Goal: Transaction & Acquisition: Book appointment/travel/reservation

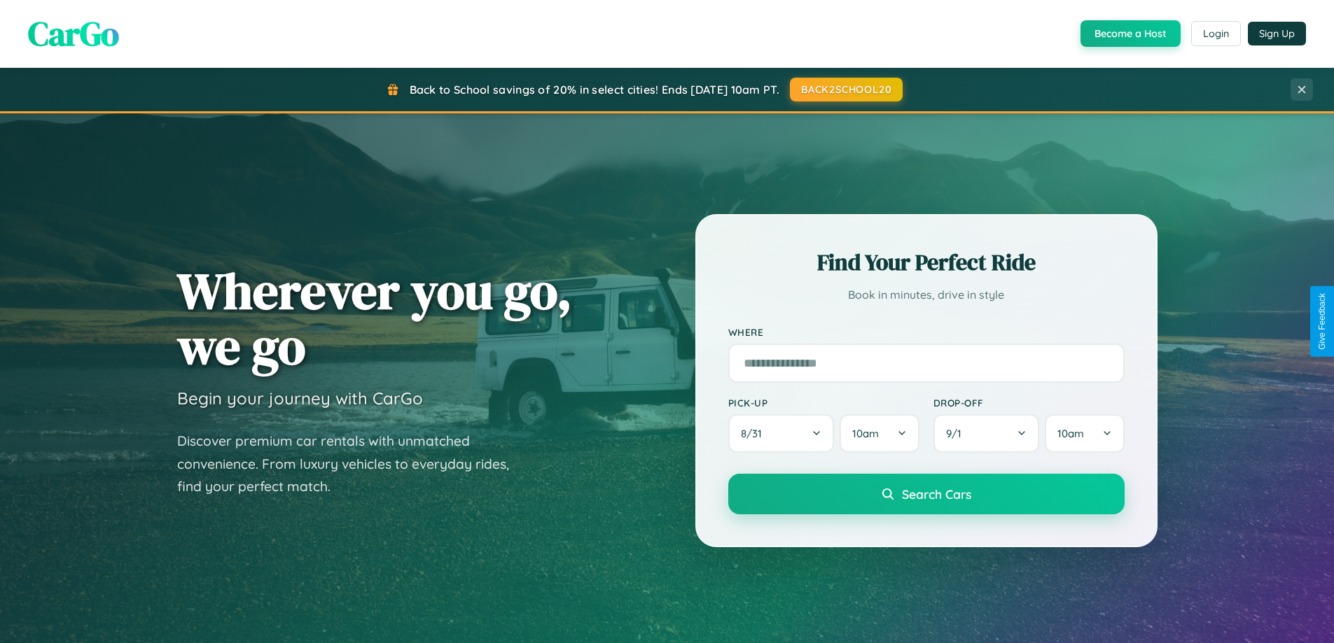
scroll to position [963, 0]
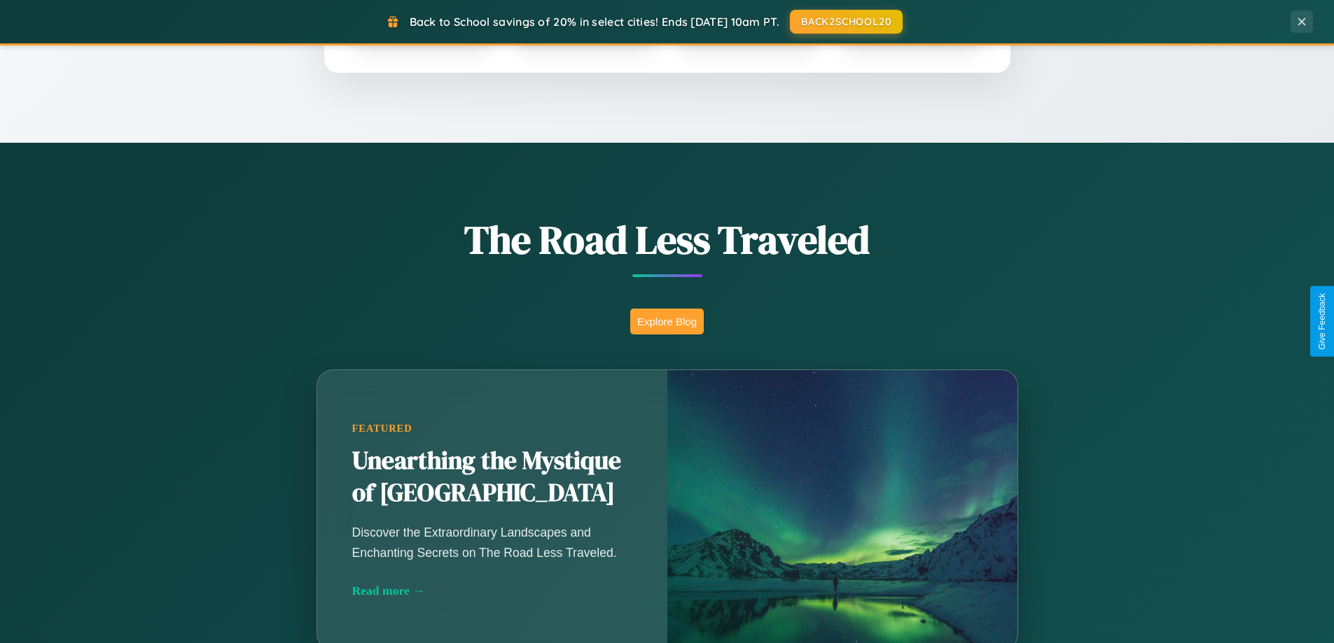
click at [666, 321] on button "Explore Blog" at bounding box center [667, 322] width 74 height 26
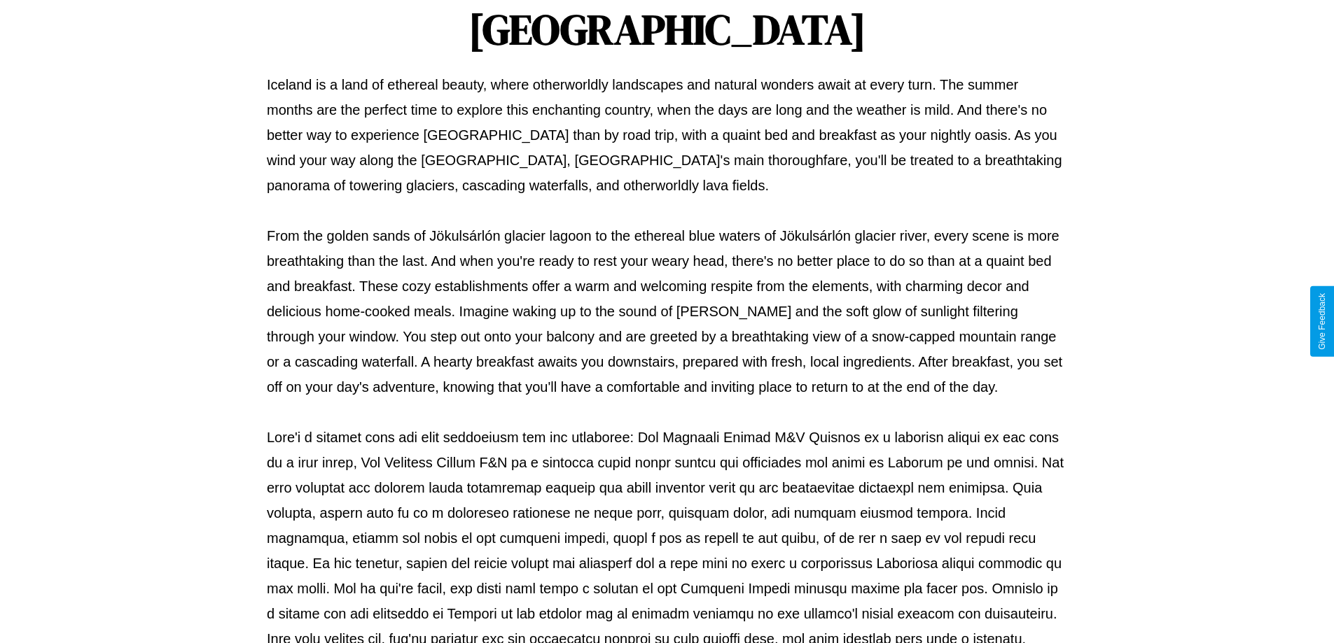
scroll to position [453, 0]
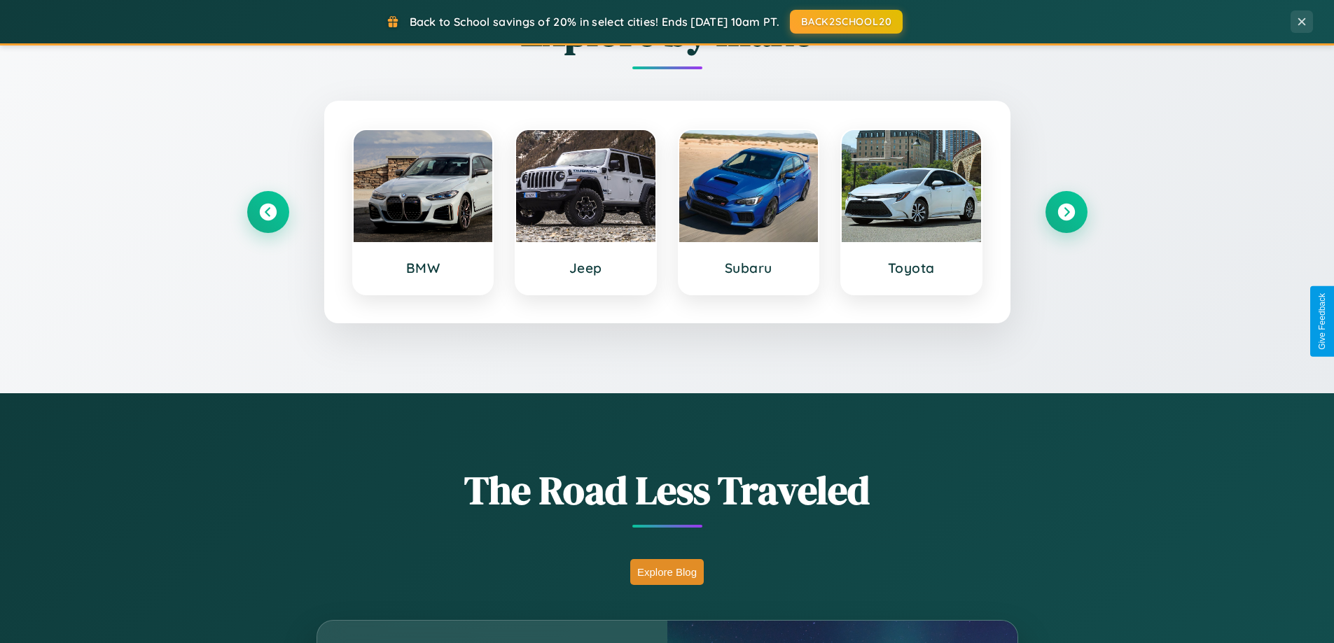
scroll to position [603, 0]
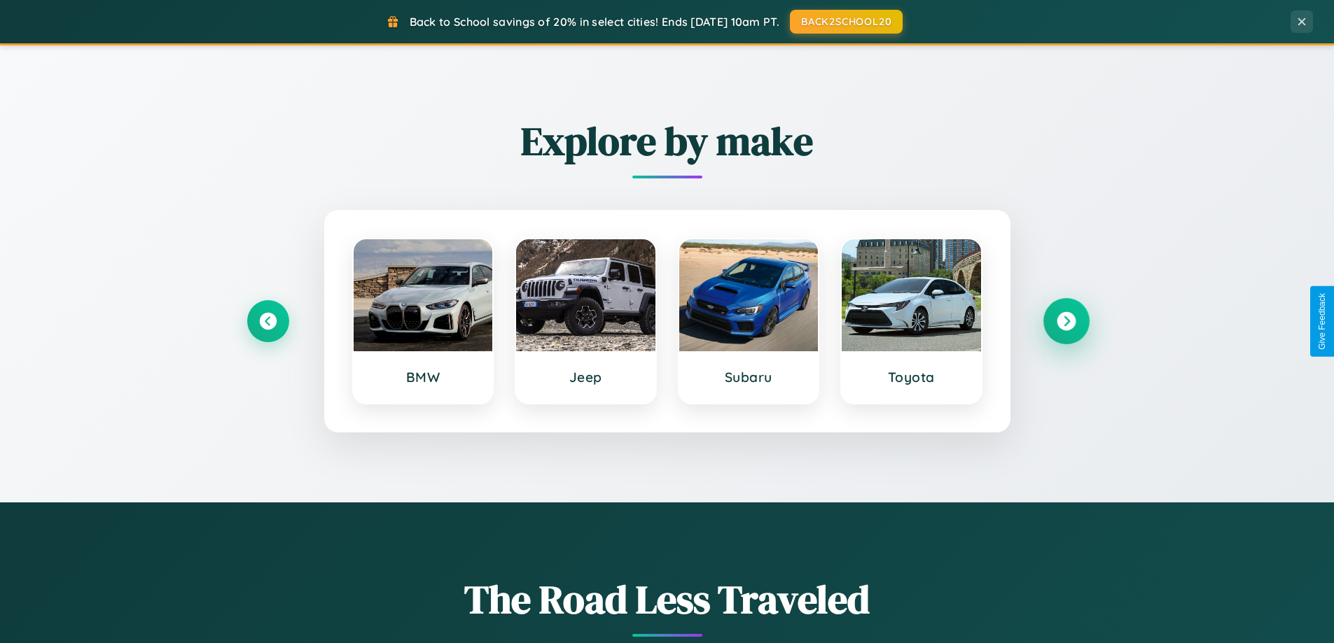
click at [1066, 321] on icon at bounding box center [1065, 321] width 19 height 19
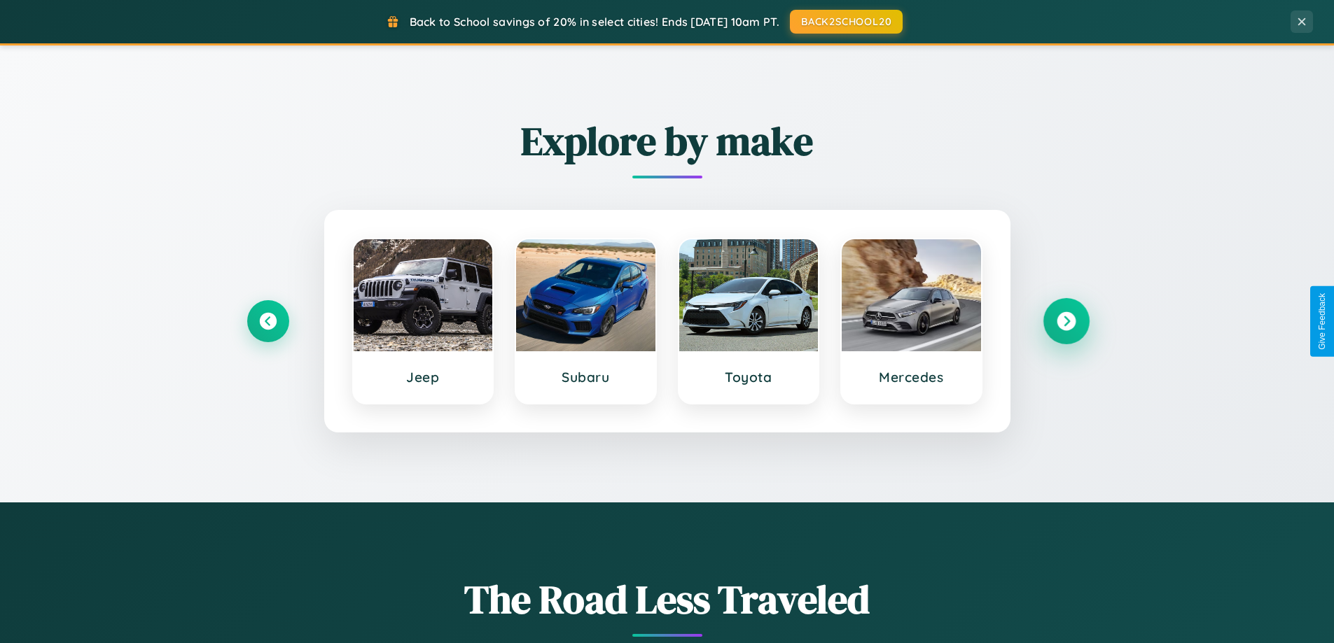
click at [1066, 321] on icon at bounding box center [1065, 321] width 19 height 19
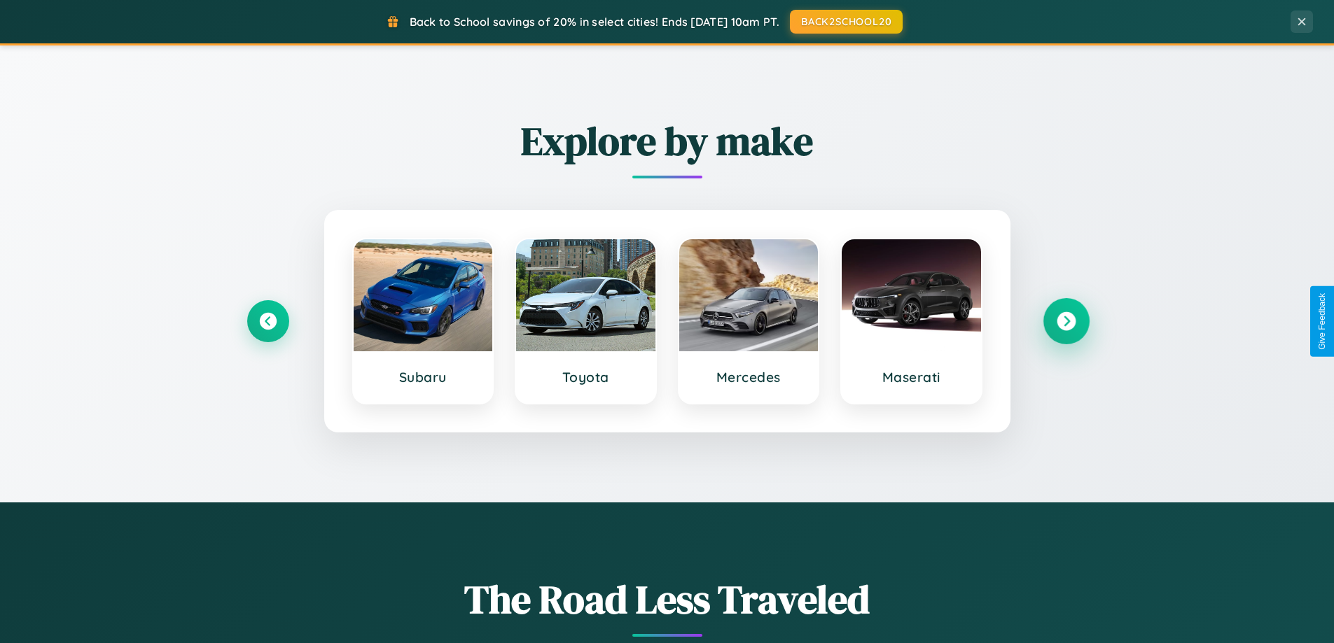
click at [1066, 321] on icon at bounding box center [1065, 321] width 19 height 19
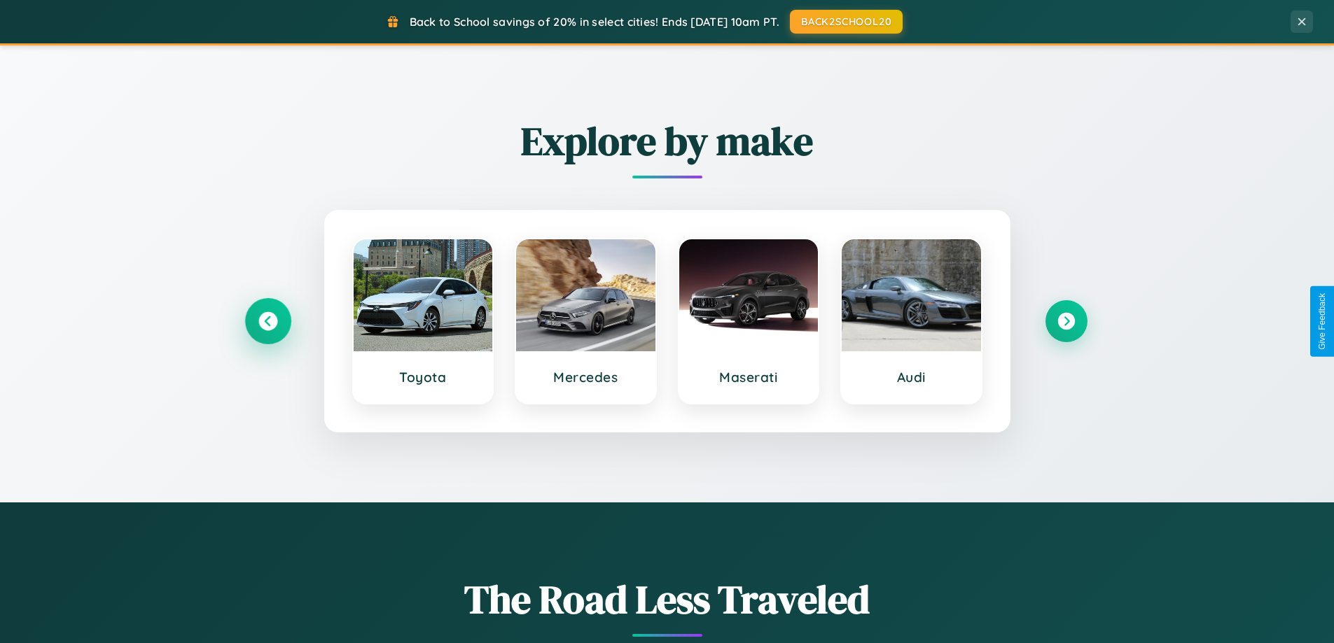
click at [267, 321] on icon at bounding box center [267, 321] width 19 height 19
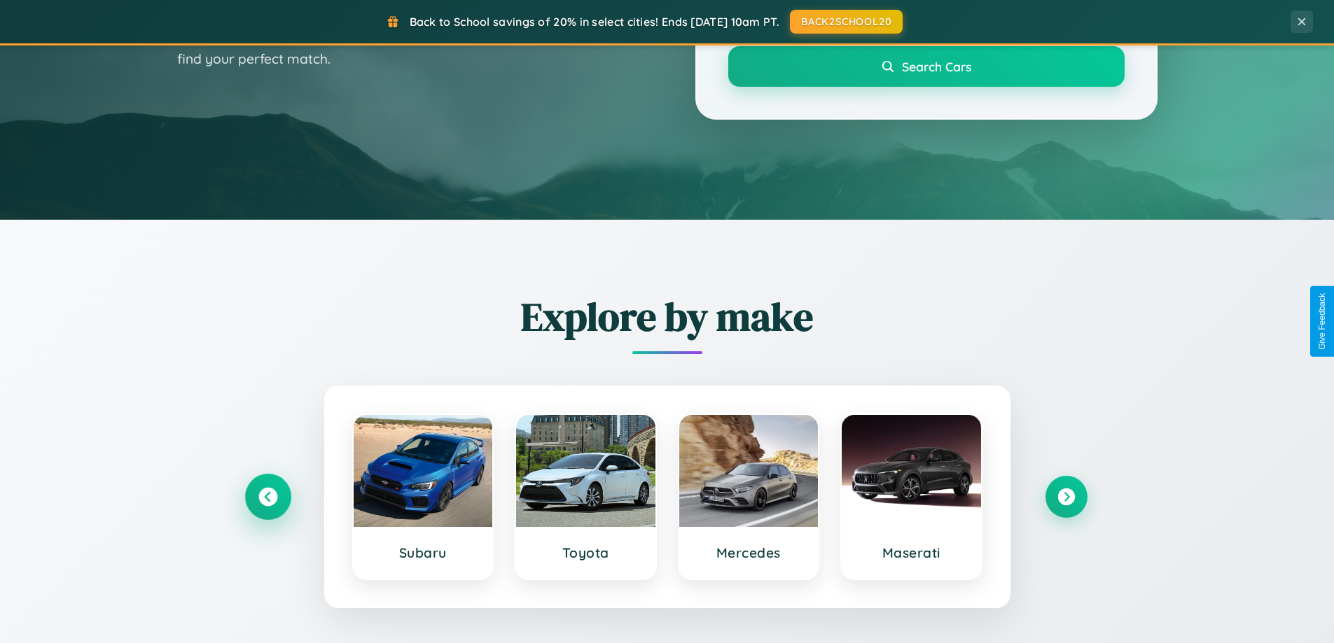
scroll to position [41, 0]
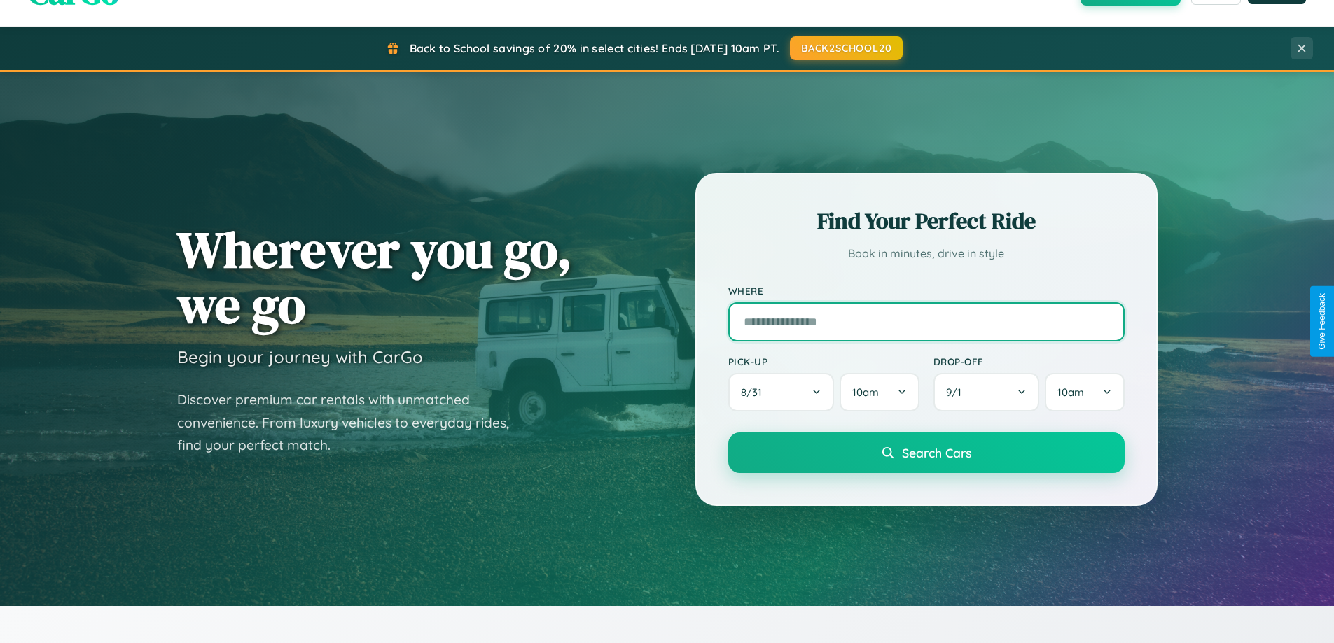
click at [926, 321] on input "text" at bounding box center [926, 321] width 396 height 39
type input "**********"
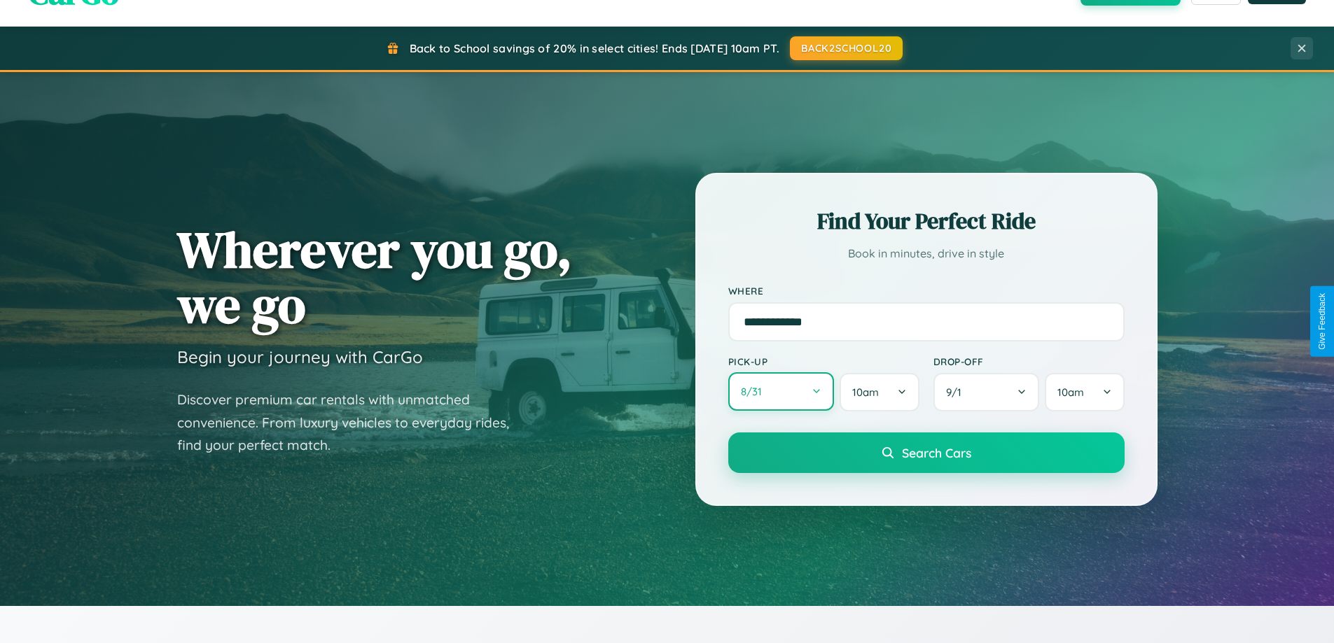
click at [781, 393] on button "8 / 31" at bounding box center [781, 391] width 106 height 39
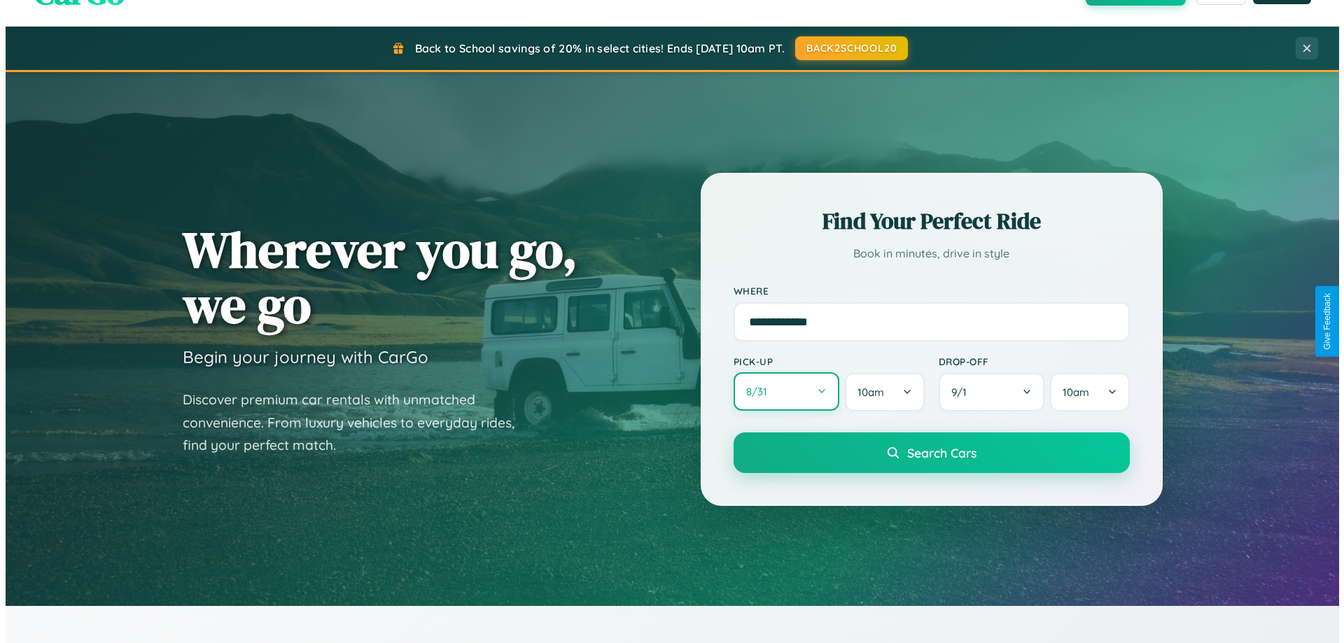
select select "*"
select select "****"
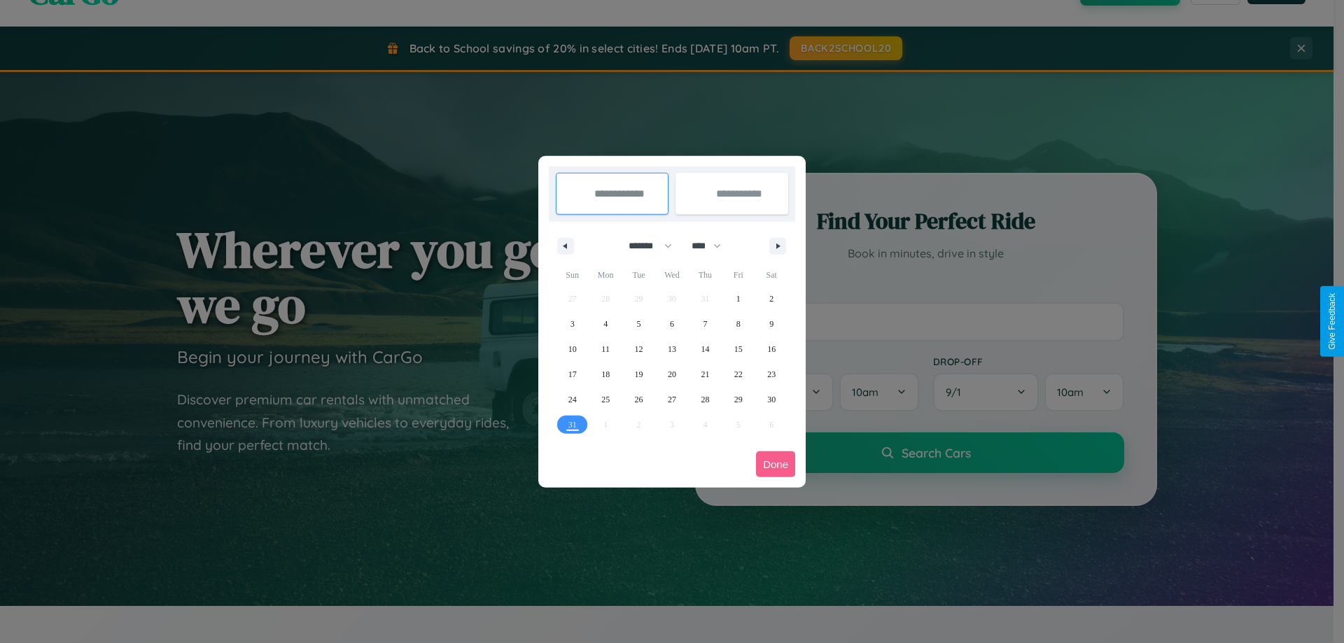
drag, startPoint x: 644, startPoint y: 246, endPoint x: 672, endPoint y: 281, distance: 44.8
click at [644, 246] on select "******* ******** ***** ***** *** **** **** ****** ********* ******* ******** **…" at bounding box center [648, 246] width 60 height 23
select select "*"
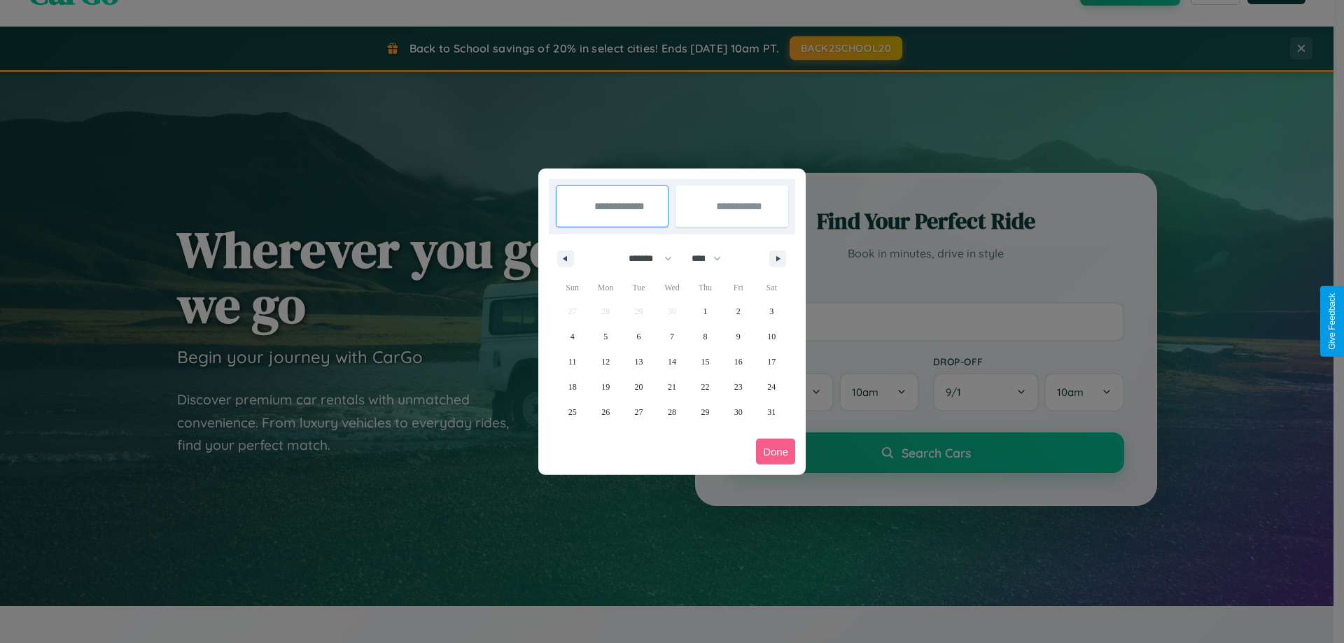
drag, startPoint x: 713, startPoint y: 258, endPoint x: 672, endPoint y: 281, distance: 46.4
click at [713, 258] on select "**** **** **** **** **** **** **** **** **** **** **** **** **** **** **** ****…" at bounding box center [706, 258] width 42 height 23
select select "****"
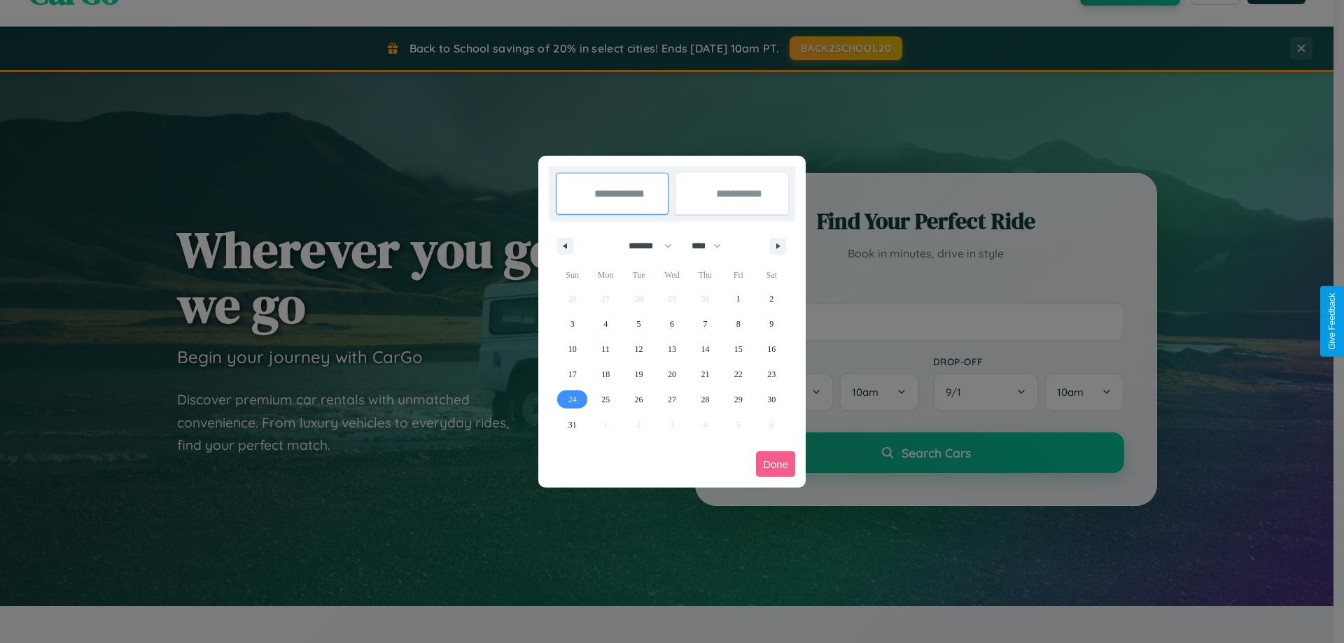
click at [572, 399] on span "24" at bounding box center [572, 399] width 8 height 25
type input "**********"
click at [638, 399] on span "26" at bounding box center [639, 399] width 8 height 25
type input "**********"
click at [776, 464] on button "Done" at bounding box center [775, 465] width 39 height 26
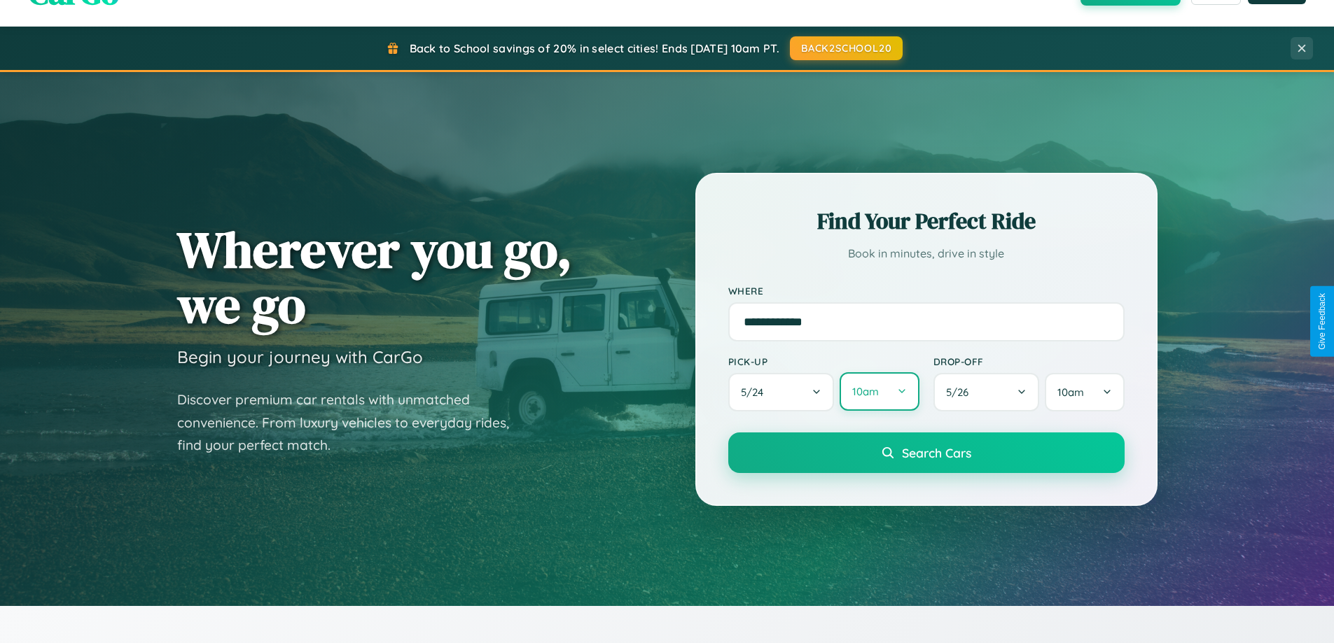
click at [879, 392] on button "10am" at bounding box center [878, 391] width 79 height 39
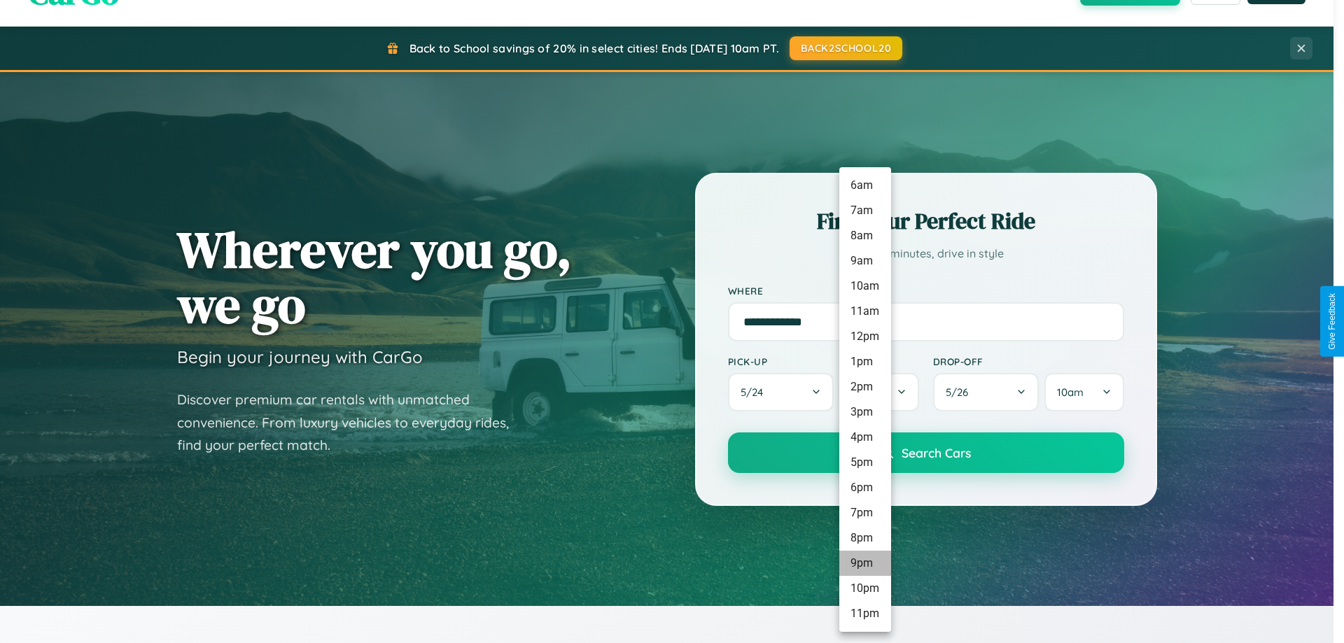
click at [865, 564] on li "9pm" at bounding box center [865, 563] width 52 height 25
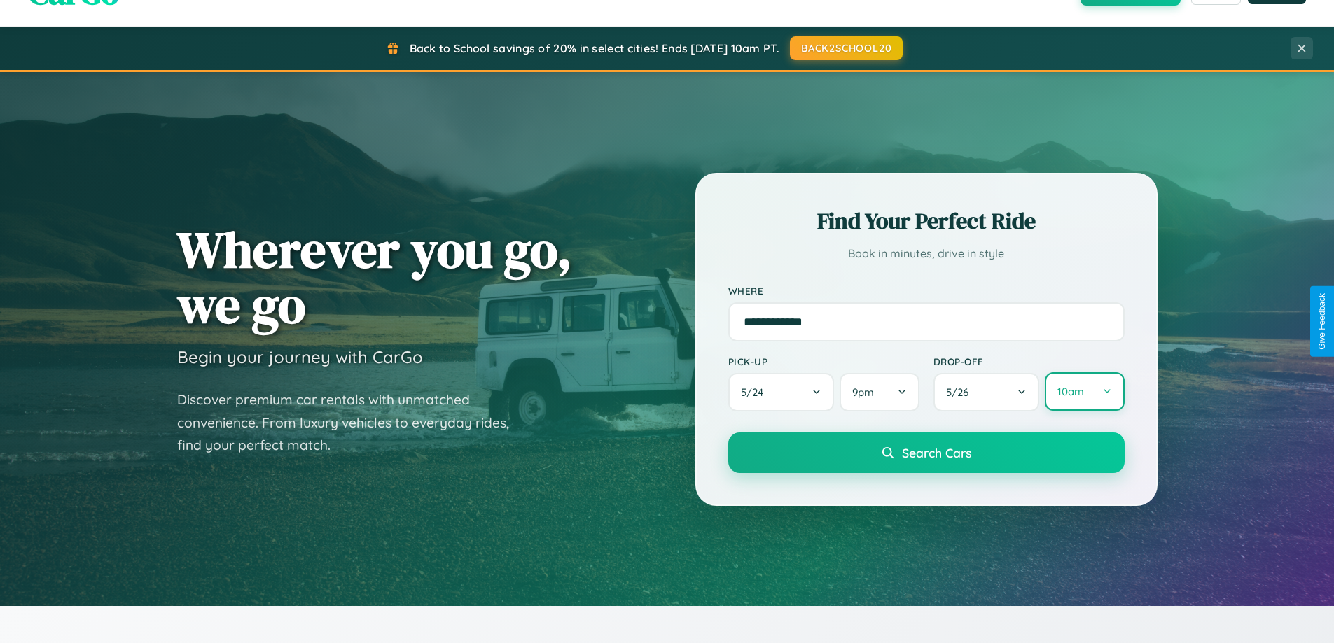
click at [1084, 392] on button "10am" at bounding box center [1084, 391] width 79 height 39
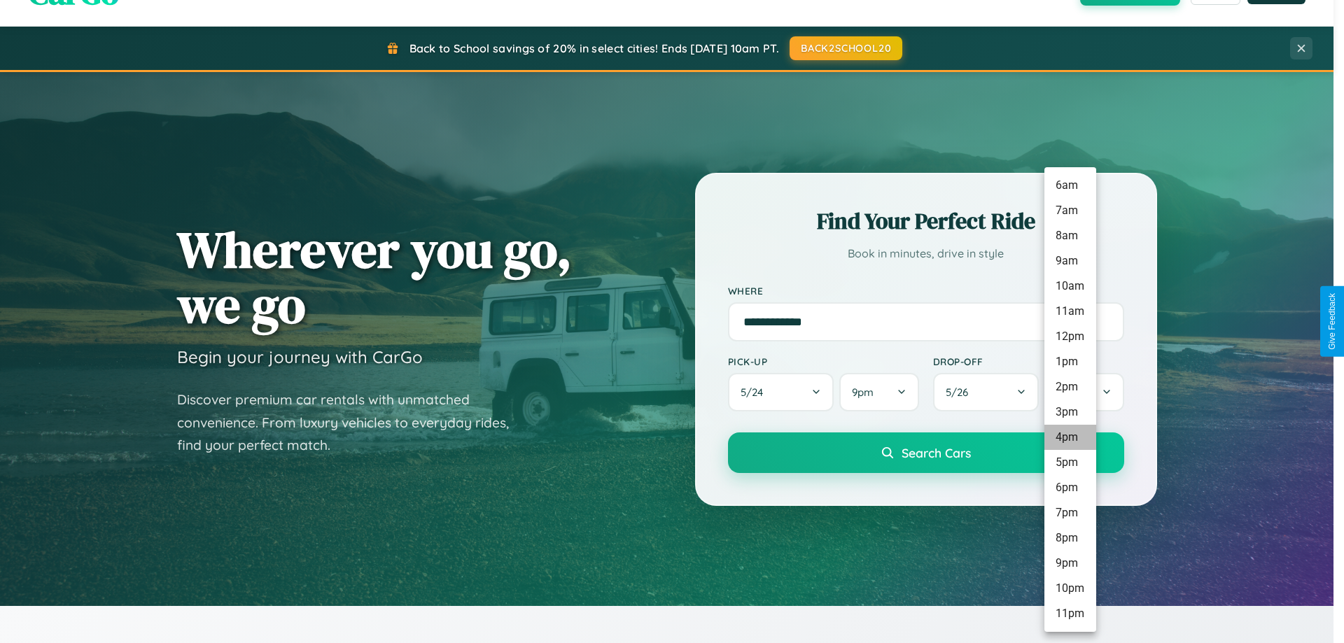
click at [1070, 438] on li "4pm" at bounding box center [1071, 437] width 52 height 25
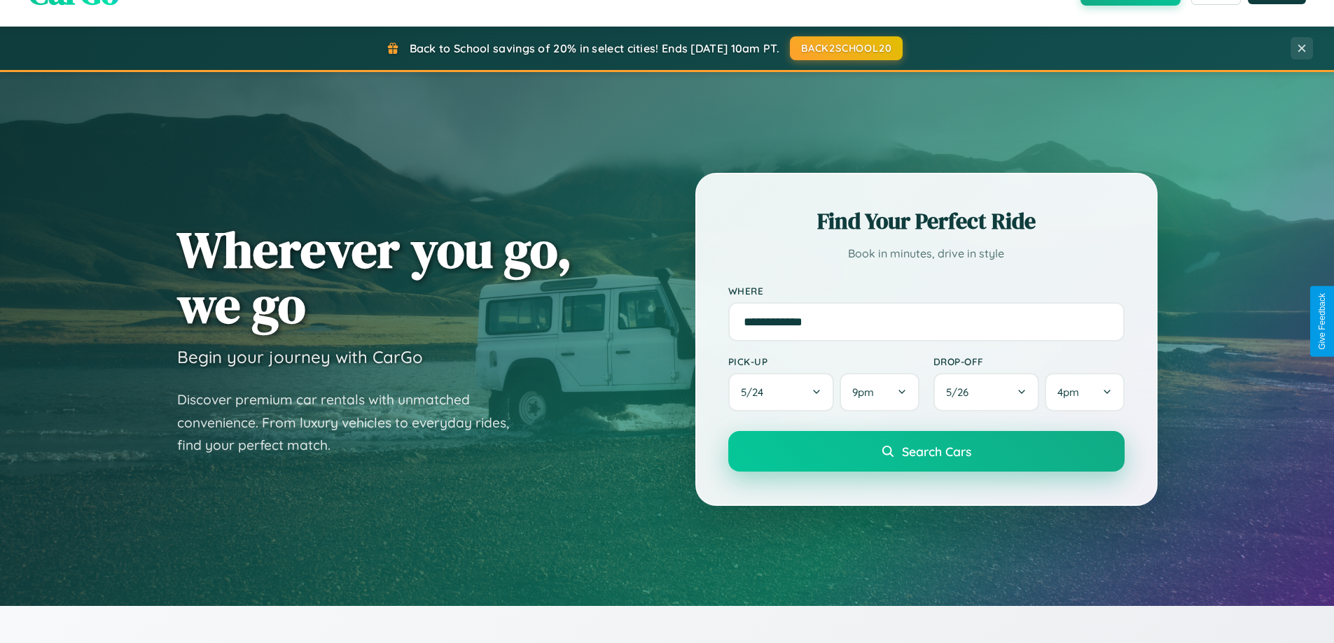
click at [926, 452] on span "Search Cars" at bounding box center [936, 451] width 69 height 15
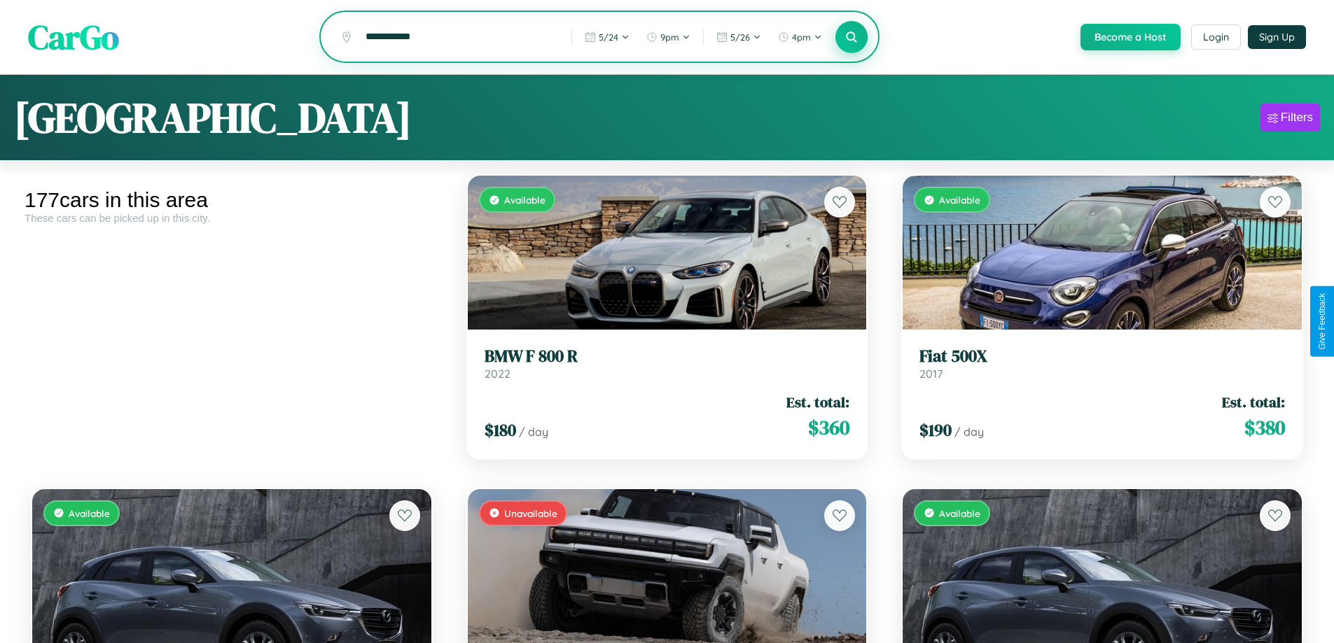
click at [851, 38] on icon at bounding box center [851, 36] width 13 height 13
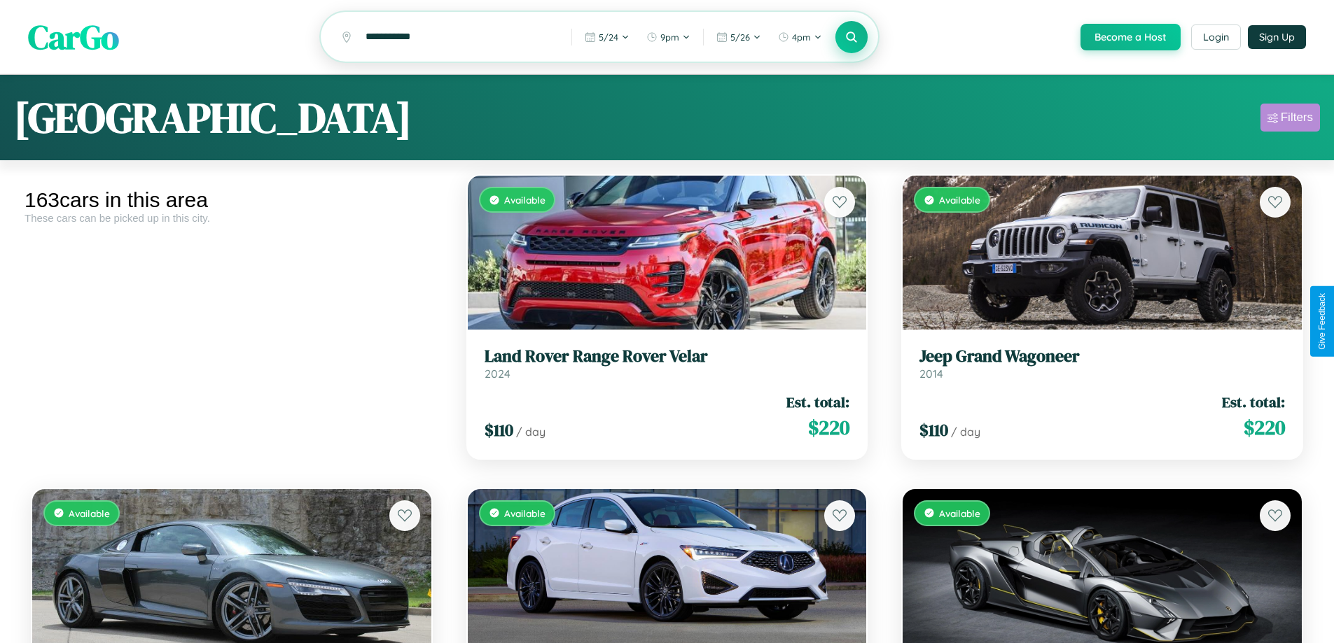
click at [1290, 120] on div "Filters" at bounding box center [1296, 118] width 32 height 14
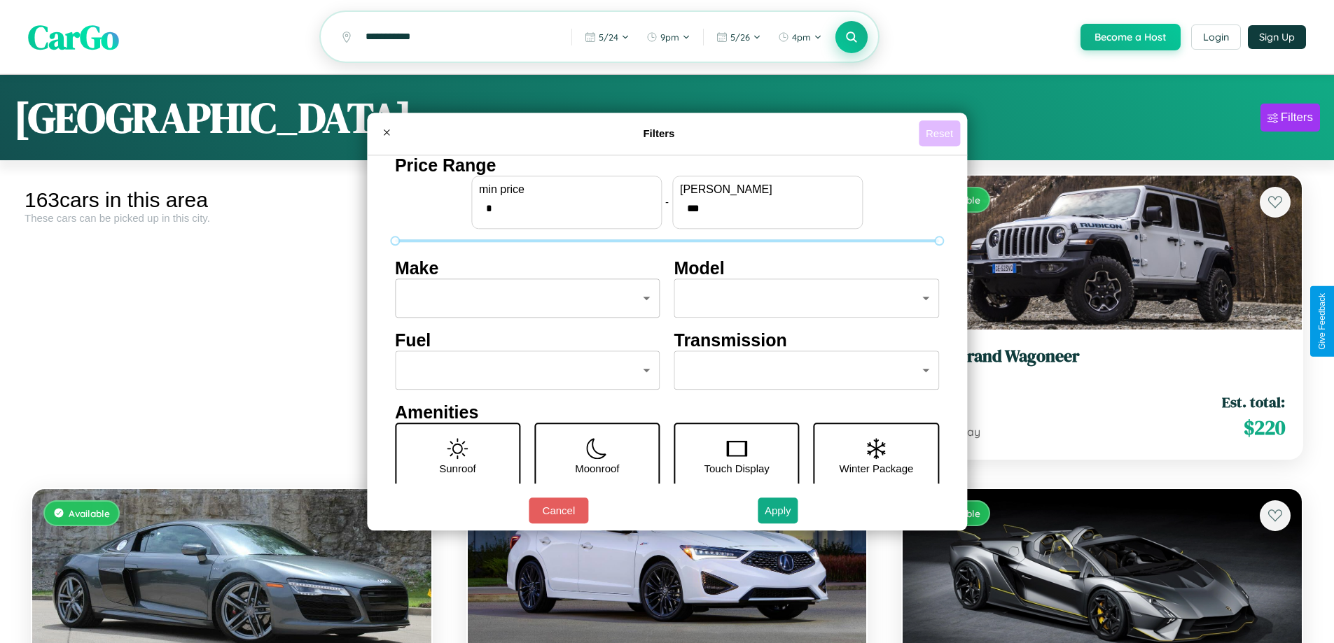
click at [941, 133] on button "Reset" at bounding box center [939, 133] width 41 height 26
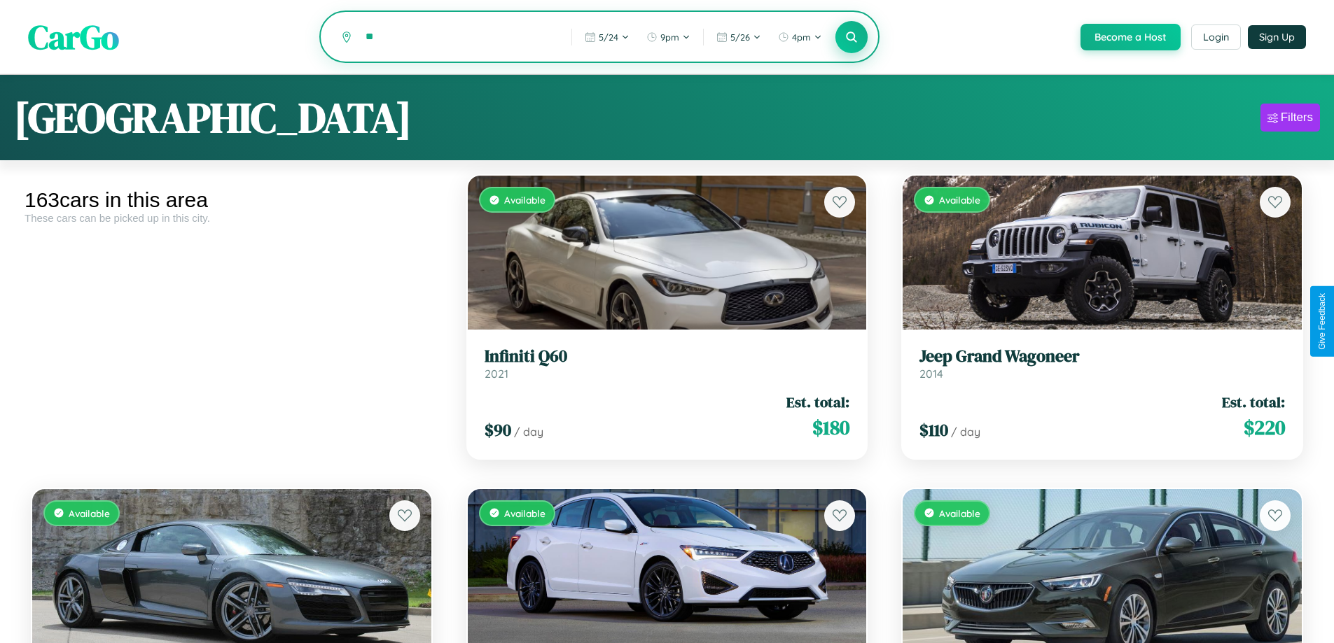
type input "*"
type input "*****"
click at [851, 38] on icon at bounding box center [851, 36] width 13 height 13
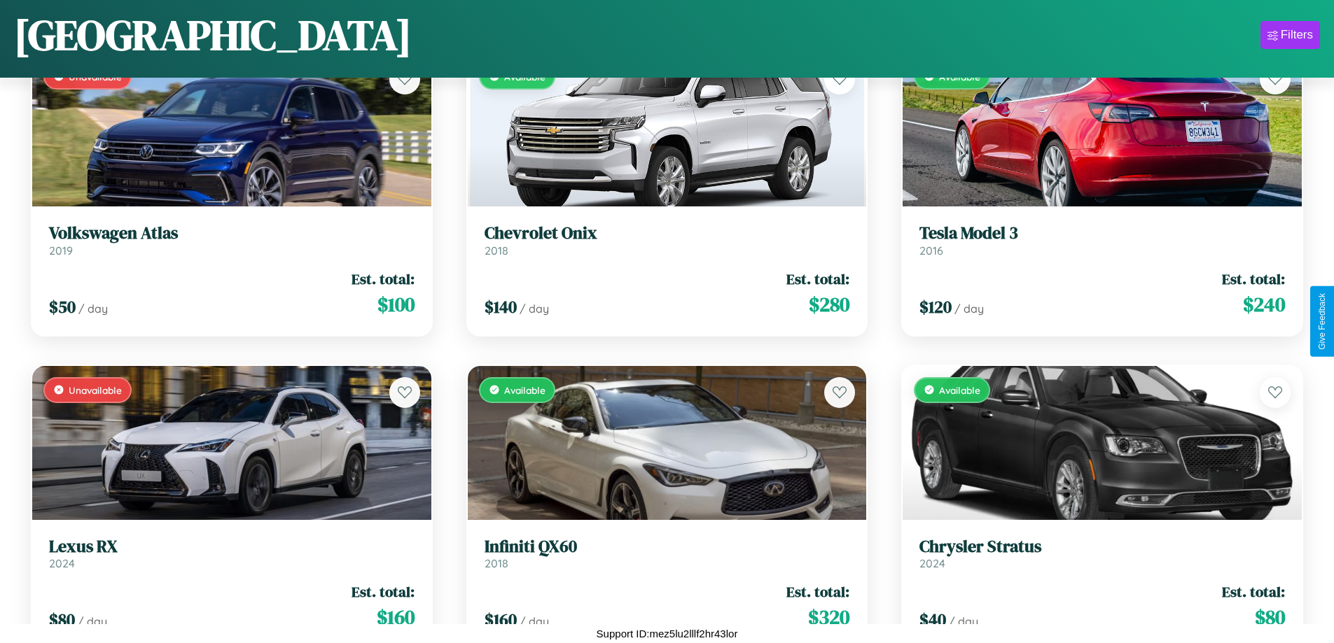
scroll to position [13364, 0]
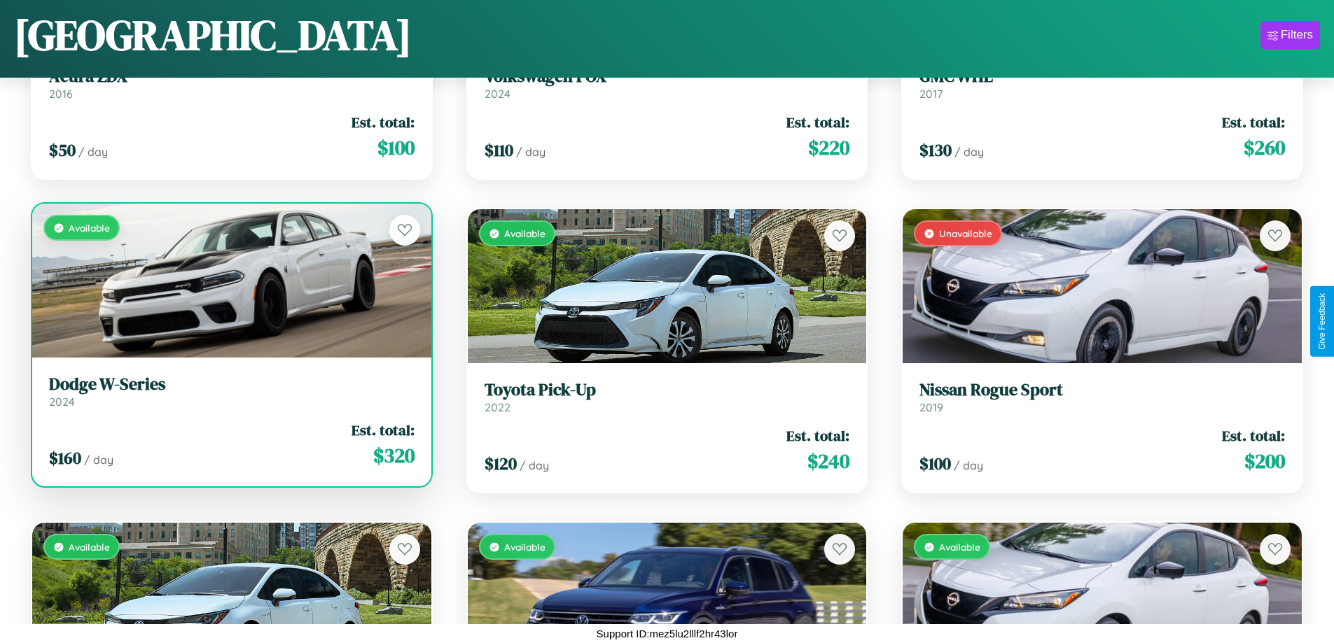
click at [230, 397] on link "Dodge W-Series 2024" at bounding box center [231, 392] width 365 height 34
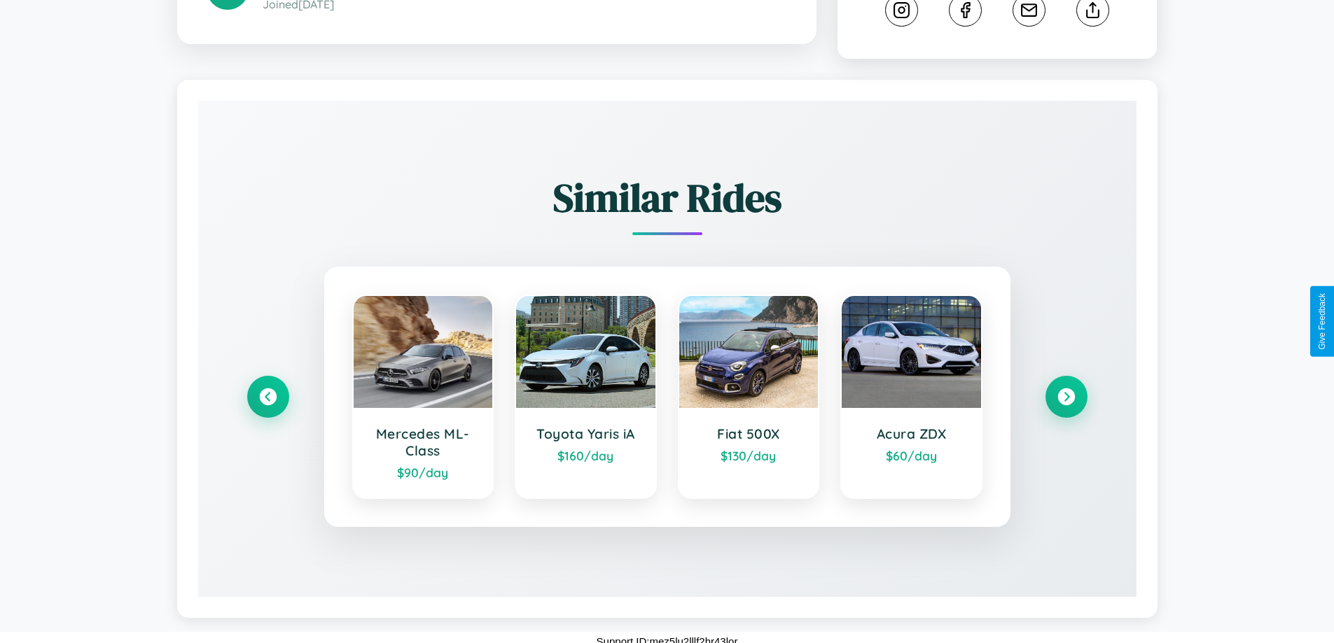
scroll to position [779, 0]
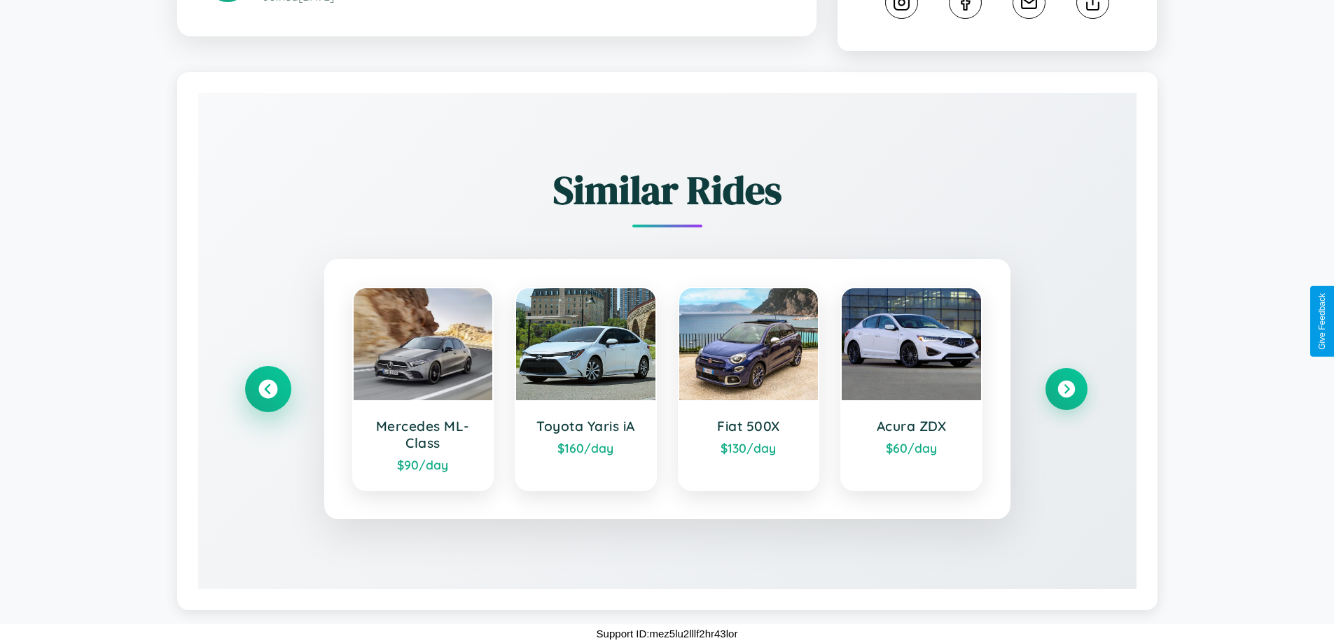
click at [267, 389] on icon at bounding box center [267, 389] width 19 height 19
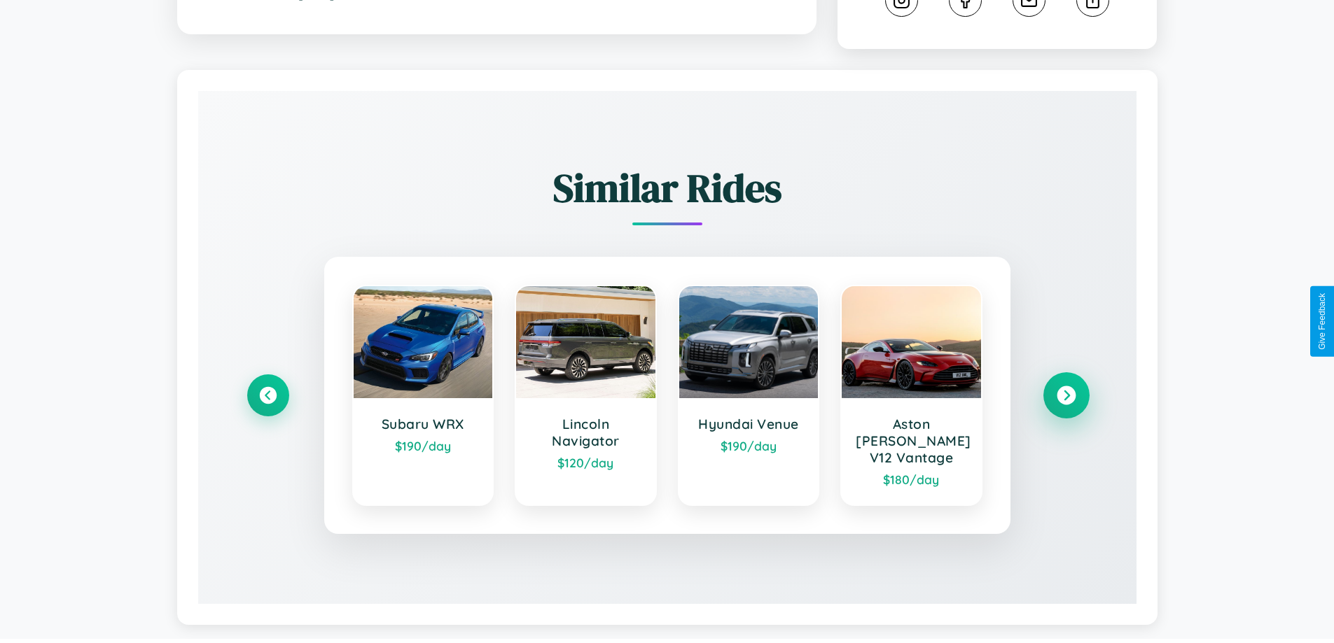
click at [1066, 389] on icon at bounding box center [1065, 395] width 19 height 19
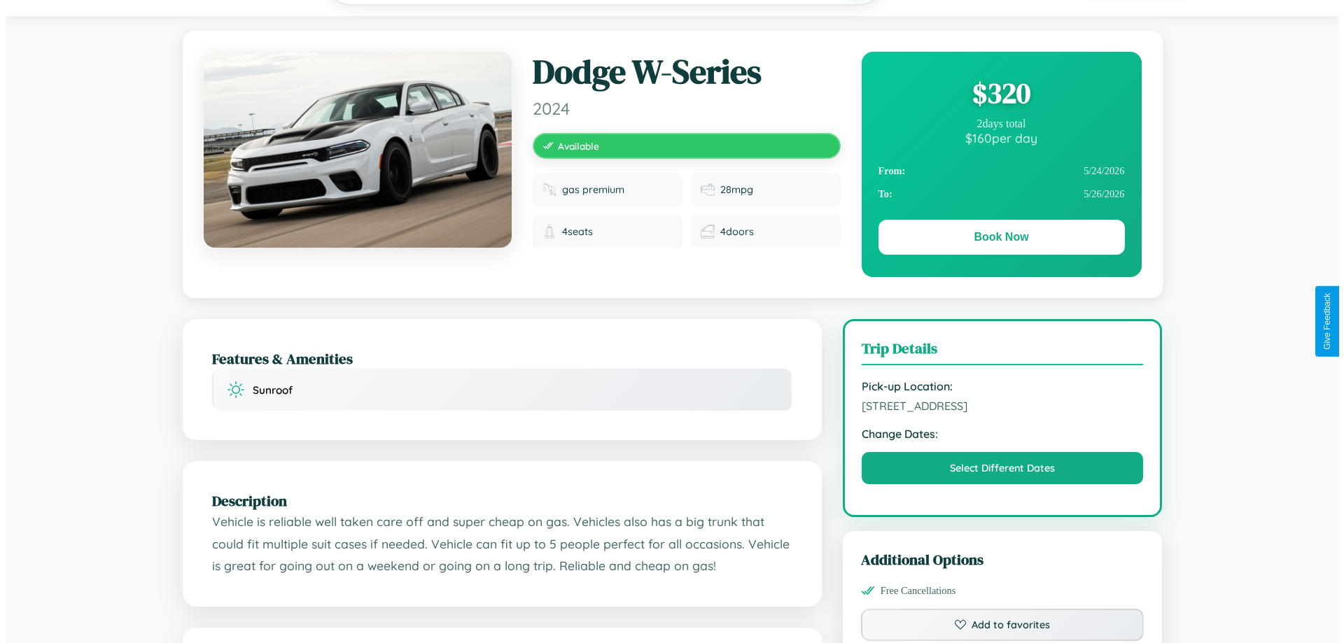
scroll to position [0, 0]
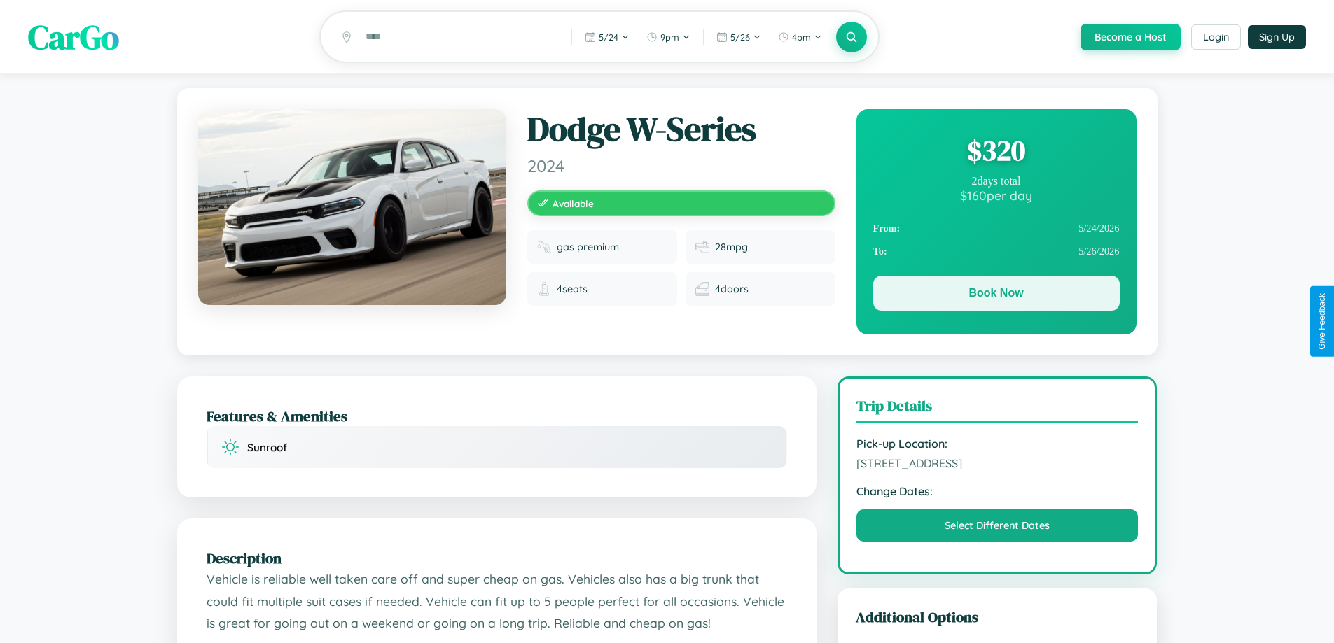
click at [996, 295] on button "Book Now" at bounding box center [996, 293] width 246 height 35
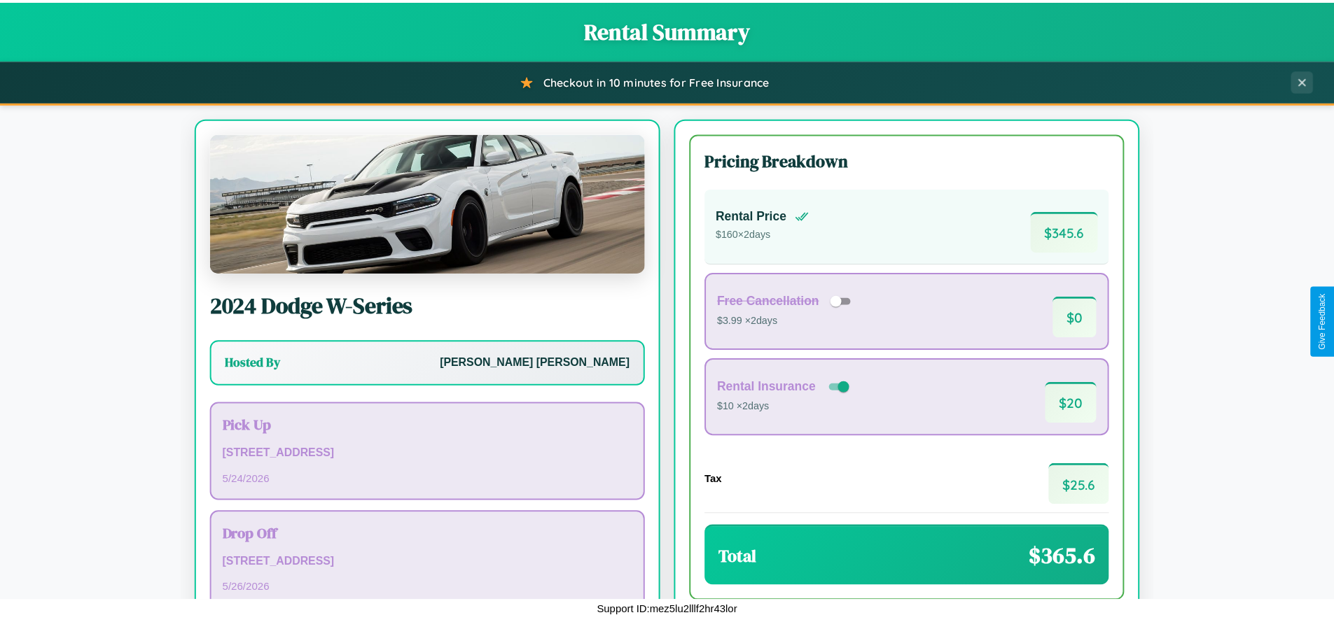
scroll to position [96, 0]
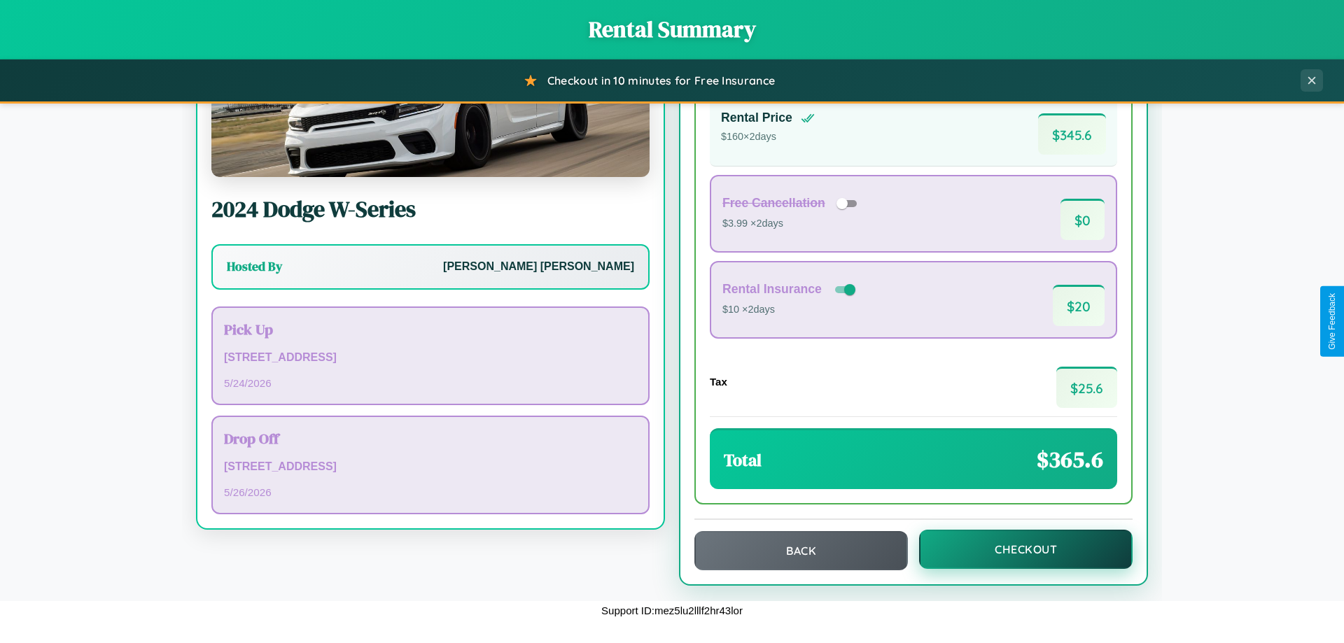
click at [1017, 550] on button "Checkout" at bounding box center [1026, 549] width 214 height 39
